Goal: Check status: Check status

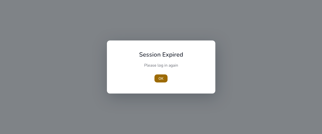
click at [165, 78] on span "button" at bounding box center [161, 79] width 13 height 12
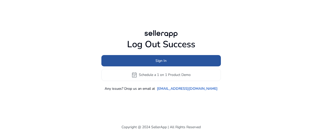
click at [182, 62] on span at bounding box center [161, 61] width 120 height 12
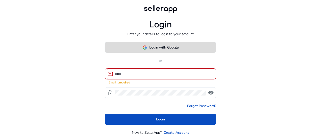
click at [177, 52] on span at bounding box center [160, 48] width 111 height 12
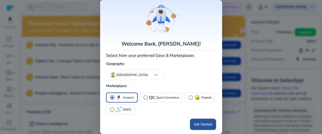
click at [198, 126] on span "Get Started" at bounding box center [203, 124] width 18 height 5
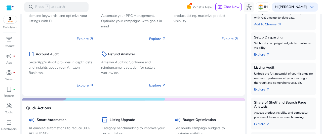
scroll to position [126, 0]
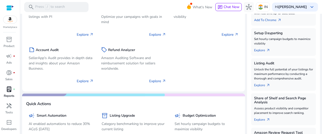
click at [4, 93] on link "lab_profile fiber_manual_record Reports" at bounding box center [9, 93] width 18 height 17
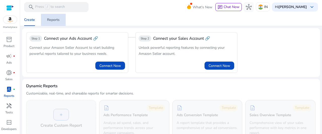
click at [60, 21] on link "Reports" at bounding box center [53, 20] width 25 height 12
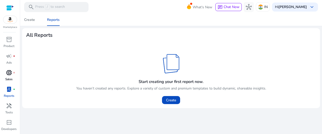
click at [10, 71] on span "donut_small" at bounding box center [9, 73] width 6 height 6
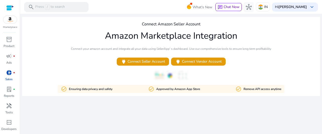
click at [9, 22] on img at bounding box center [10, 20] width 14 height 8
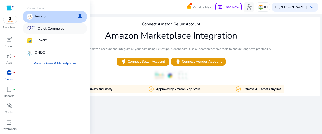
click at [56, 28] on p "Quick Commerce" at bounding box center [51, 28] width 26 height 5
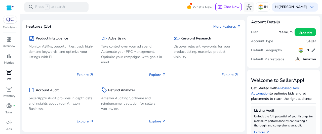
click at [12, 75] on span "orders" at bounding box center [9, 73] width 6 height 6
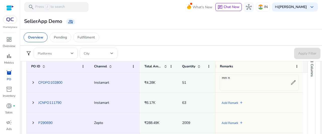
scroll to position [242, 0]
click at [51, 83] on link "CPDPO102800" at bounding box center [50, 82] width 24 height 5
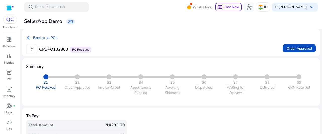
click at [30, 36] on mat-icon "arrow_back" at bounding box center [29, 38] width 6 height 6
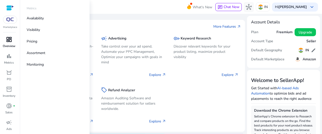
click at [4, 40] on div "dashboard" at bounding box center [9, 40] width 14 height 8
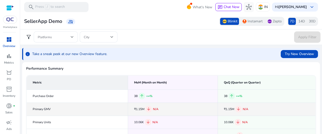
scroll to position [127, 0]
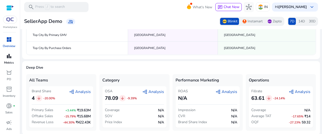
click at [7, 62] on p "Metrics" at bounding box center [9, 62] width 10 height 5
